Goal: Information Seeking & Learning: Understand process/instructions

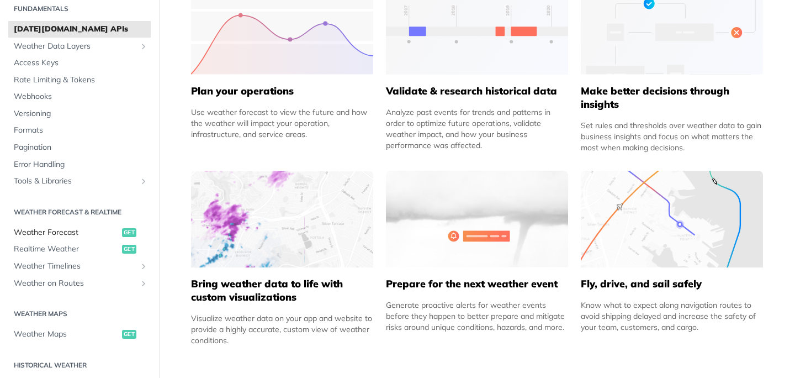
scroll to position [15, 0]
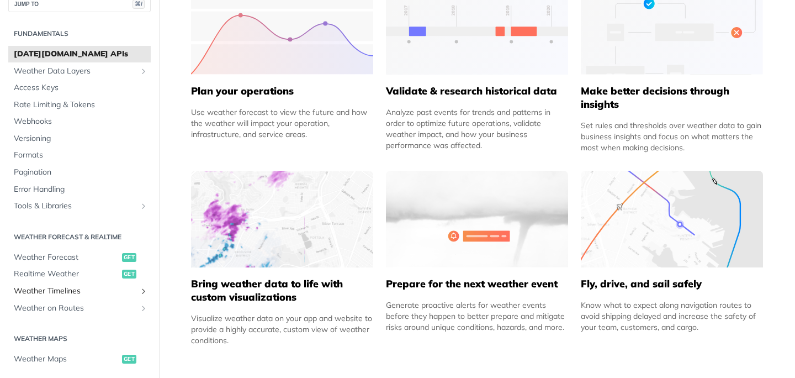
click at [57, 290] on span "Weather Timelines" at bounding box center [75, 290] width 123 height 11
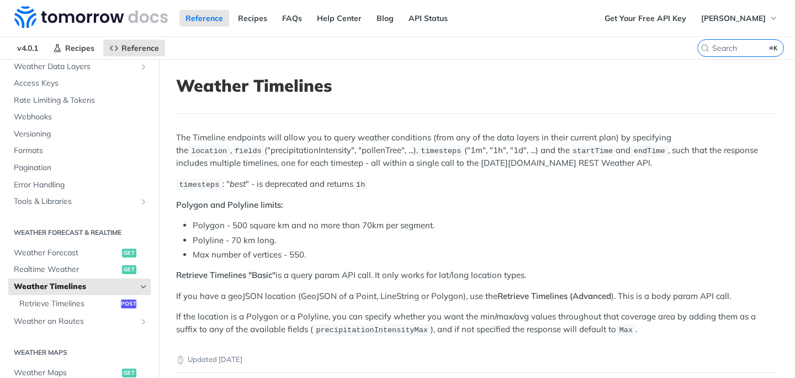
scroll to position [83, 0]
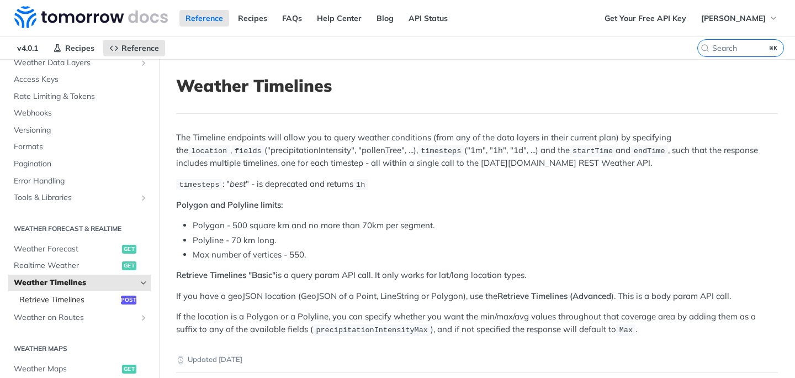
click at [68, 301] on span "Retrieve Timelines" at bounding box center [68, 299] width 99 height 11
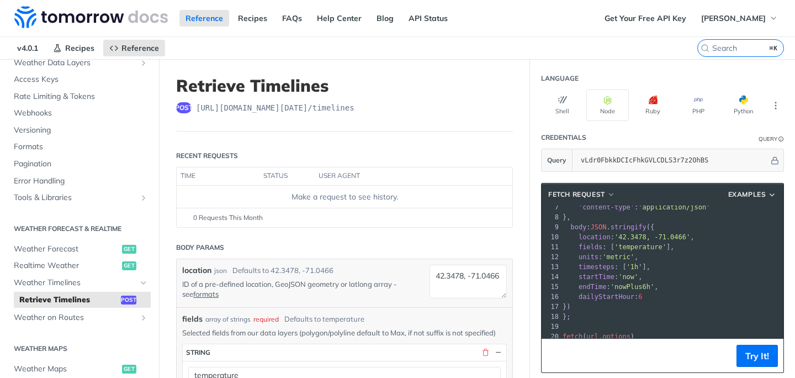
click at [691, 219] on pre "}," at bounding box center [743, 217] width 367 height 10
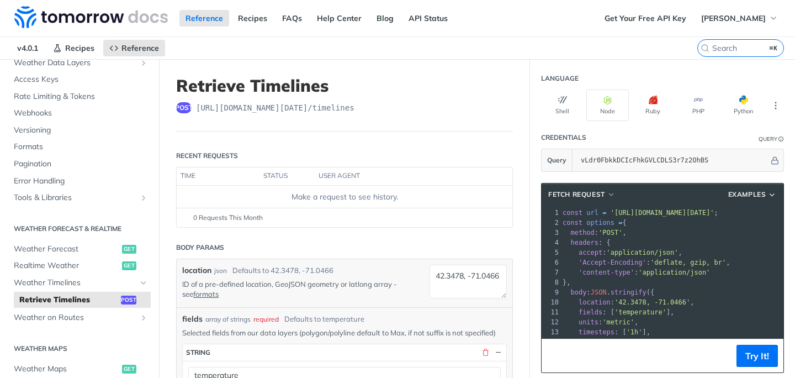
scroll to position [0, 13]
drag, startPoint x: 613, startPoint y: 210, endPoint x: 757, endPoint y: 212, distance: 143.5
click at [714, 212] on span "'[URL][DOMAIN_NAME][DATE]'" at bounding box center [662, 213] width 104 height 8
copy span "[URL][DOMAIN_NAME][DATE]"
click at [655, 225] on pre "const options = {" at bounding box center [743, 222] width 367 height 10
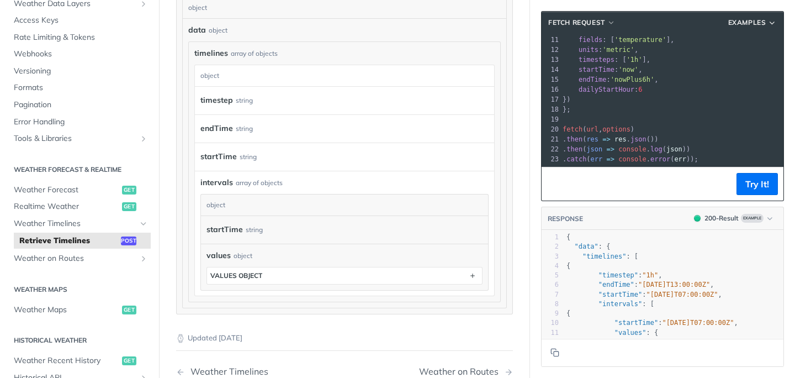
scroll to position [1042, 0]
